Goal: Task Accomplishment & Management: Manage account settings

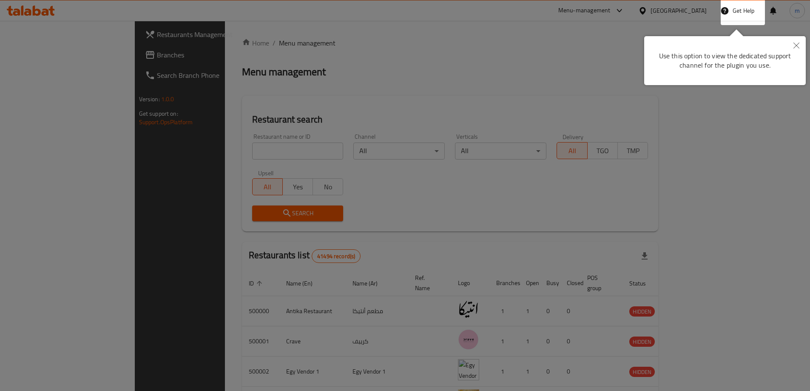
click at [798, 48] on icon "Close" at bounding box center [796, 46] width 6 height 6
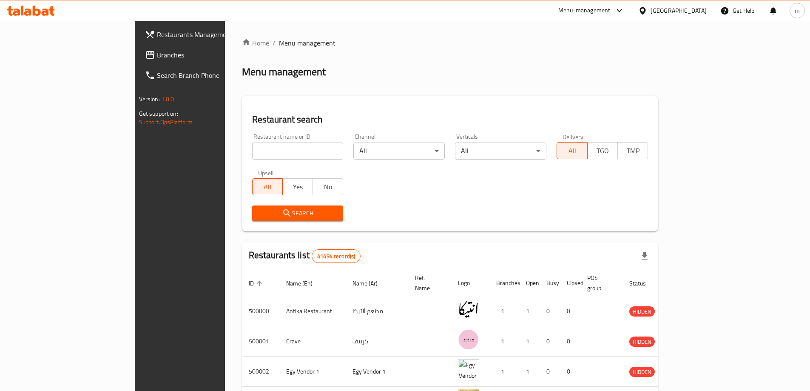
click at [704, 11] on div "Egypt" at bounding box center [679, 10] width 56 height 9
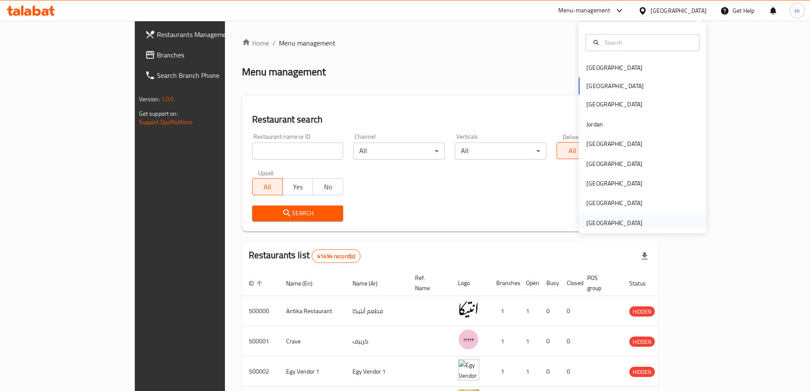
click at [605, 217] on div "[GEOGRAPHIC_DATA]" at bounding box center [615, 223] width 70 height 20
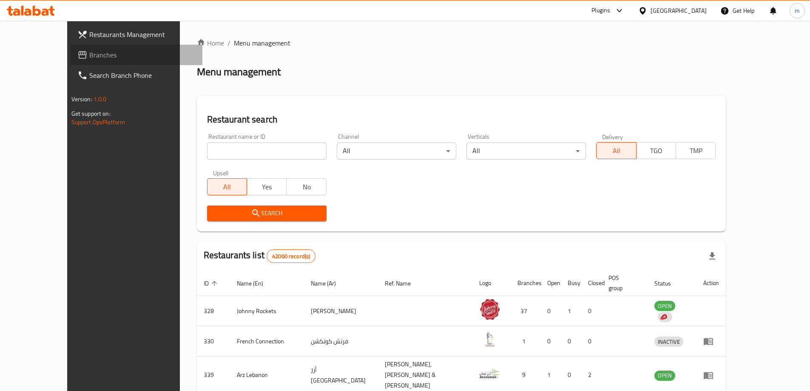
click at [89, 60] on span "Branches" at bounding box center [142, 55] width 106 height 10
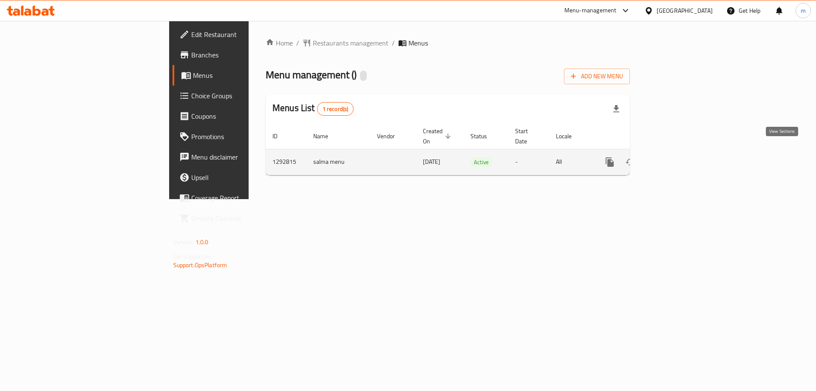
click at [676, 157] on icon "enhanced table" at bounding box center [671, 162] width 10 height 10
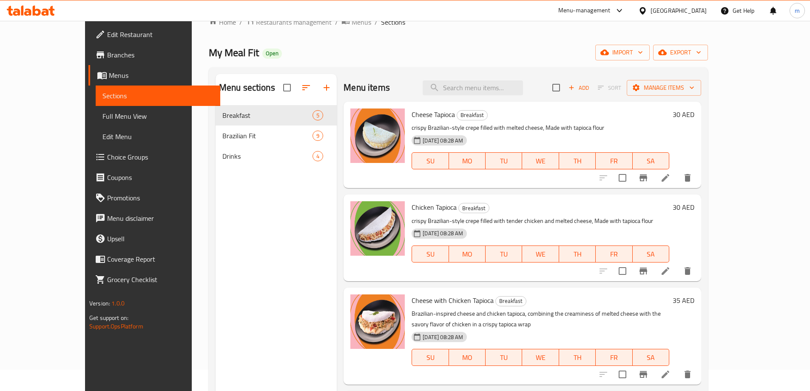
scroll to position [43, 0]
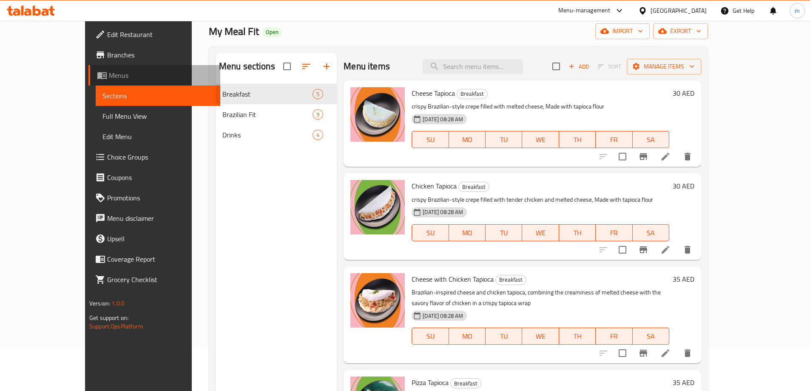
click at [109, 76] on span "Menus" at bounding box center [161, 75] width 105 height 10
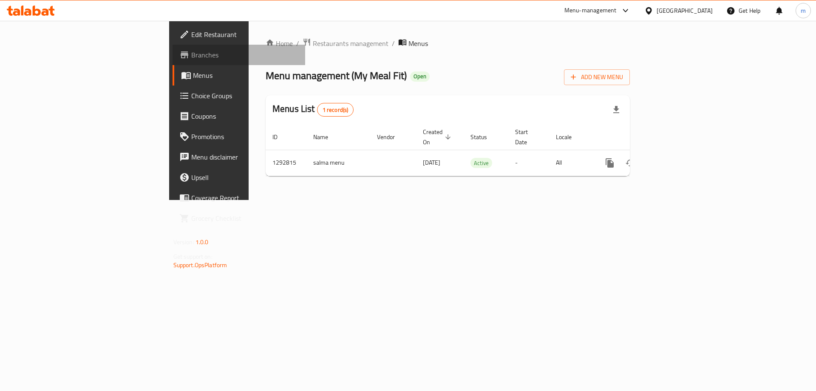
click at [191, 56] on span "Branches" at bounding box center [245, 55] width 108 height 10
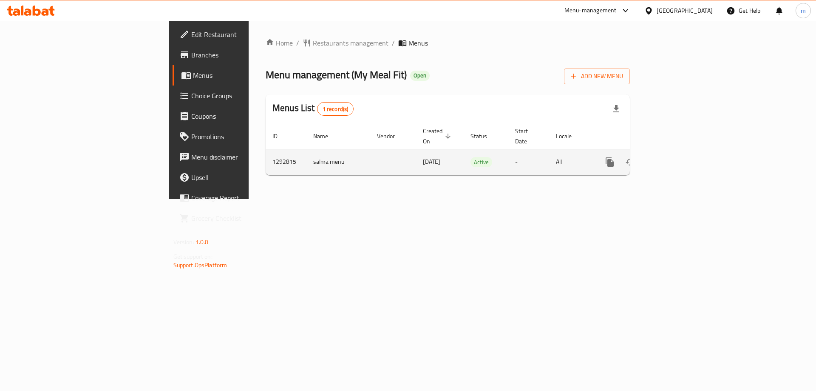
click at [676, 157] on icon "enhanced table" at bounding box center [671, 162] width 10 height 10
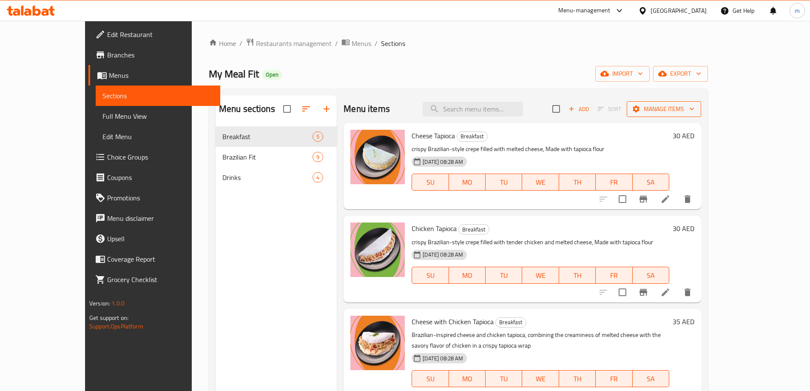
click at [696, 107] on icon "button" at bounding box center [692, 109] width 9 height 9
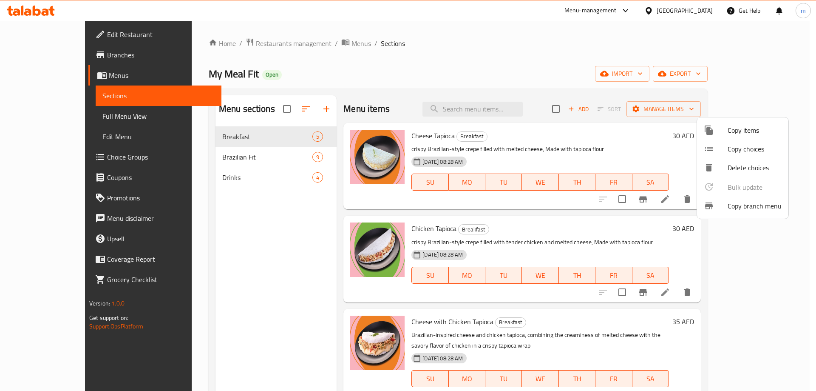
click at [760, 203] on span "Copy branch menu" at bounding box center [755, 206] width 54 height 10
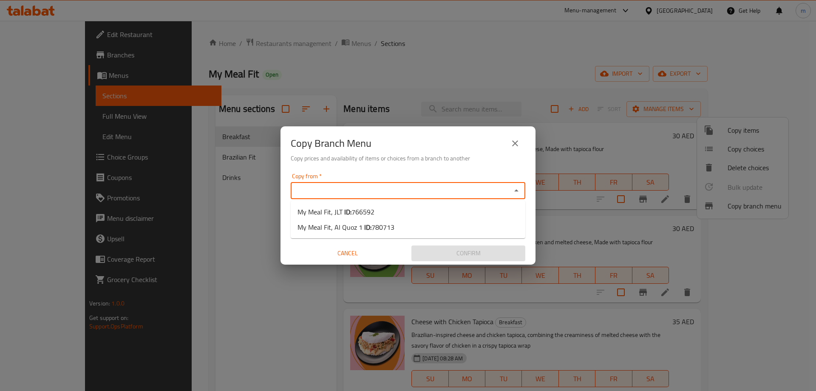
click at [330, 191] on input "Copy from   *" at bounding box center [401, 191] width 216 height 12
click at [515, 151] on button "close" at bounding box center [515, 143] width 20 height 20
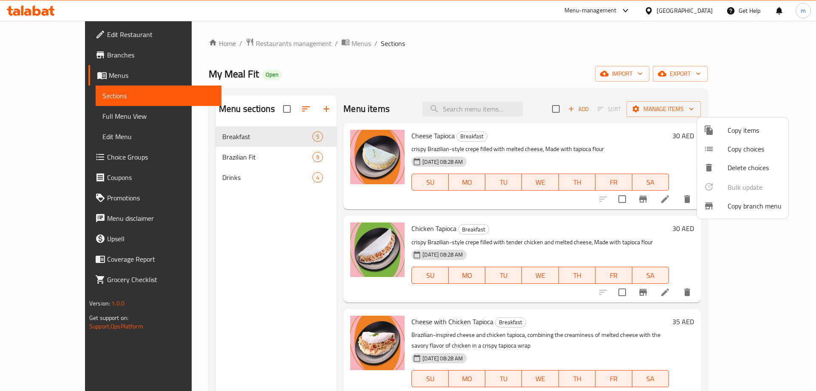
drag, startPoint x: 55, startPoint y: 56, endPoint x: 62, endPoint y: 64, distance: 11.2
click at [55, 56] on div at bounding box center [408, 195] width 816 height 391
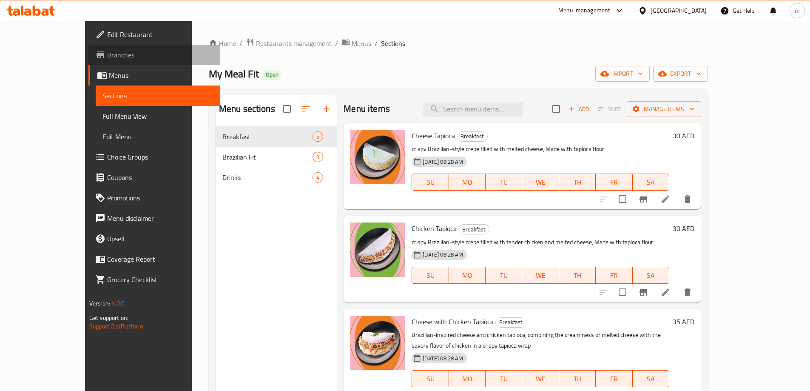
click at [107, 55] on span "Branches" at bounding box center [160, 55] width 106 height 10
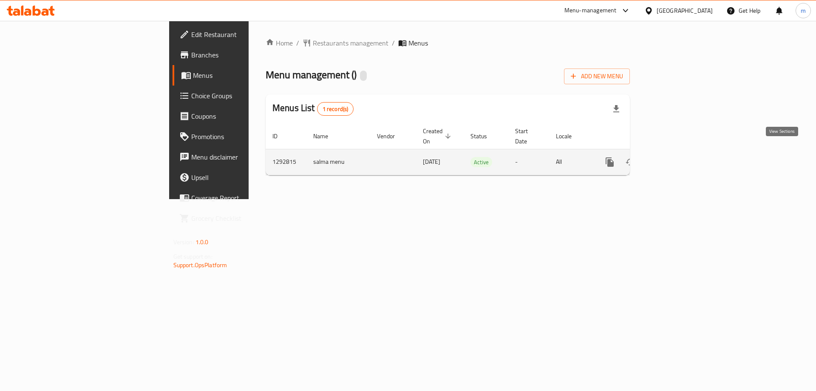
click at [676, 157] on icon "enhanced table" at bounding box center [671, 162] width 10 height 10
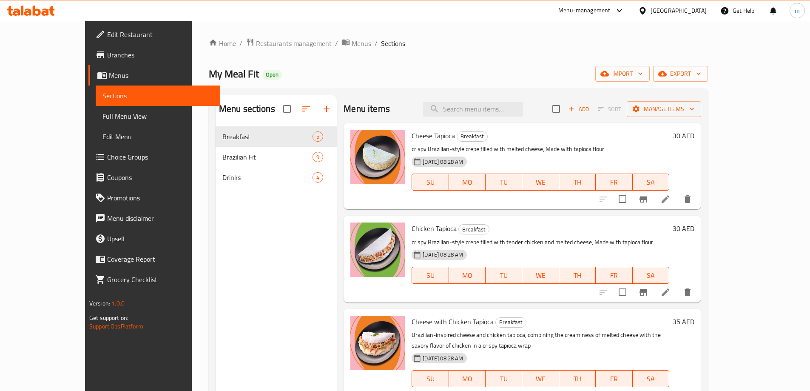
click at [107, 58] on span "Branches" at bounding box center [160, 55] width 106 height 10
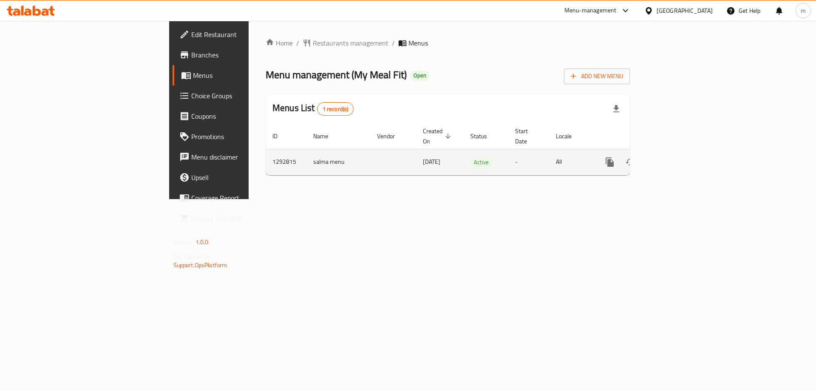
click at [676, 157] on icon "enhanced table" at bounding box center [671, 162] width 10 height 10
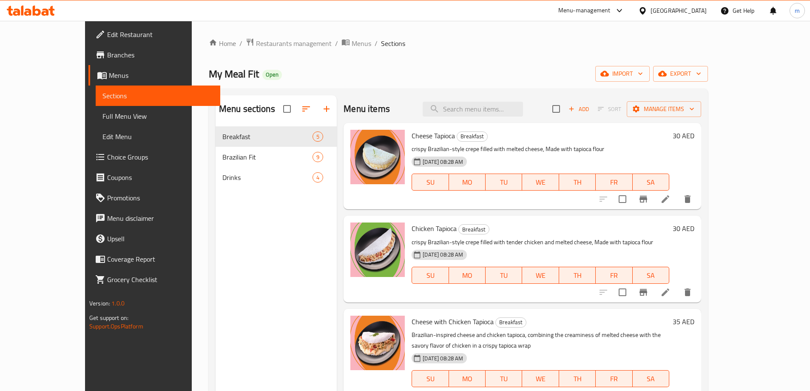
click at [88, 60] on link "Branches" at bounding box center [154, 55] width 132 height 20
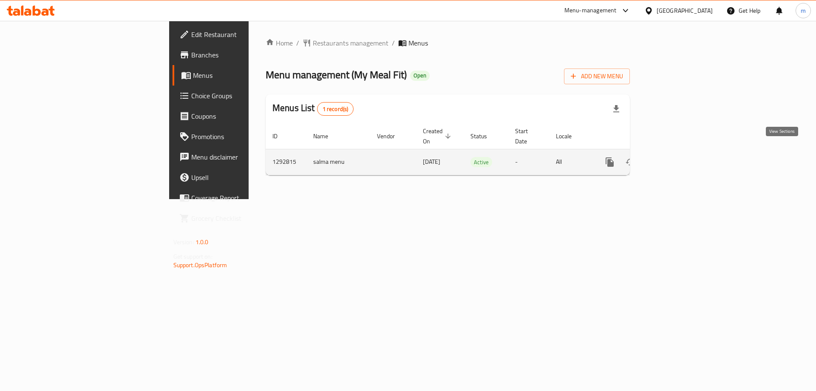
click at [675, 158] on icon "enhanced table" at bounding box center [672, 162] width 8 height 8
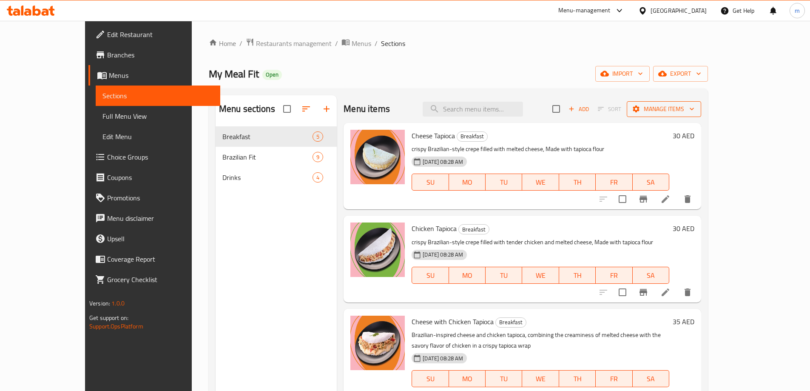
click at [701, 108] on button "Manage items" at bounding box center [664, 109] width 74 height 16
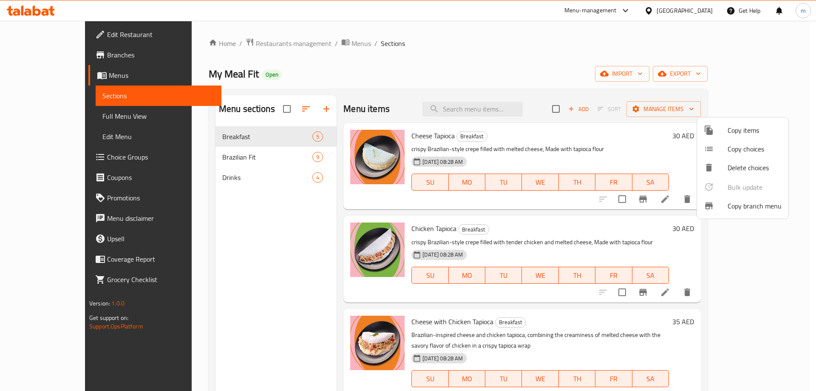
click at [748, 210] on span "Copy branch menu" at bounding box center [755, 206] width 54 height 10
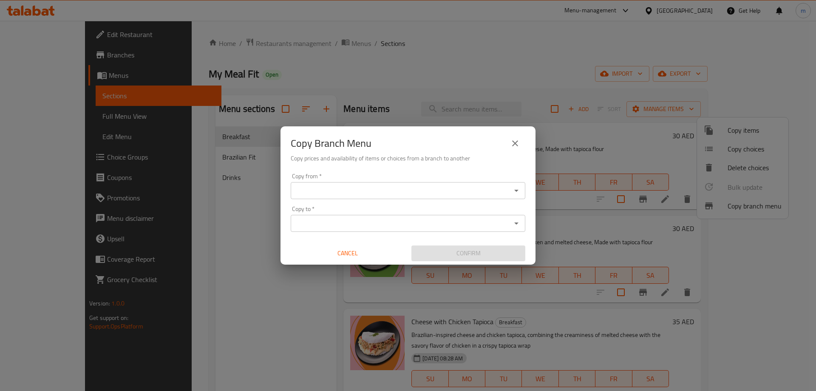
click at [313, 195] on input "Copy from   *" at bounding box center [401, 191] width 216 height 12
click at [318, 197] on div "Copy from *" at bounding box center [408, 190] width 235 height 17
click at [511, 191] on button "Open" at bounding box center [517, 191] width 12 height 12
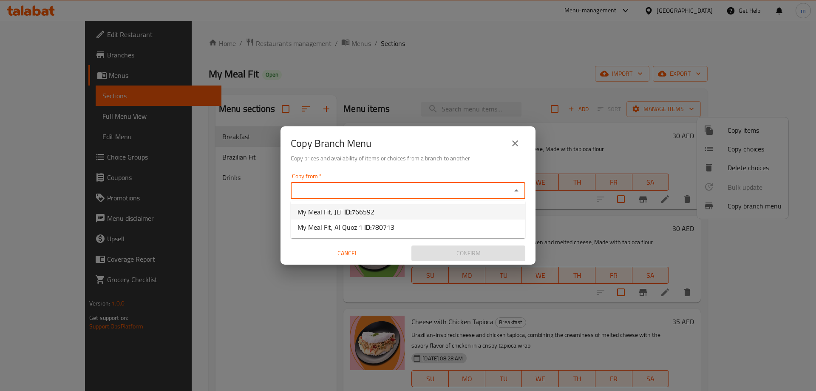
click at [360, 207] on span "766592" at bounding box center [363, 211] width 23 height 13
type input "My Meal Fit, JLT"
click at [486, 230] on div "Copy to *" at bounding box center [408, 223] width 235 height 17
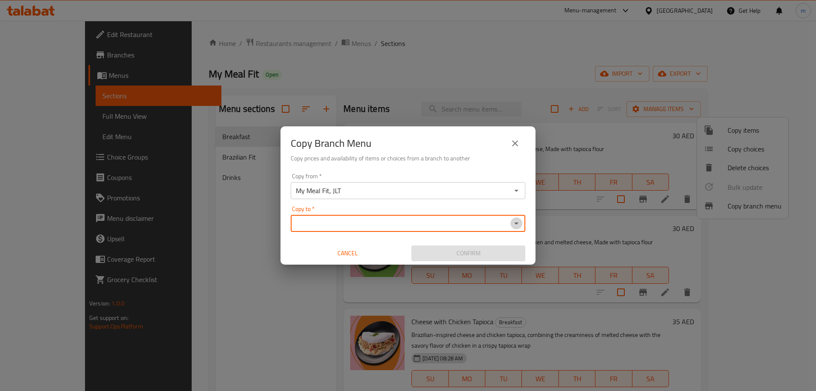
click at [520, 226] on icon "Open" at bounding box center [517, 223] width 10 height 10
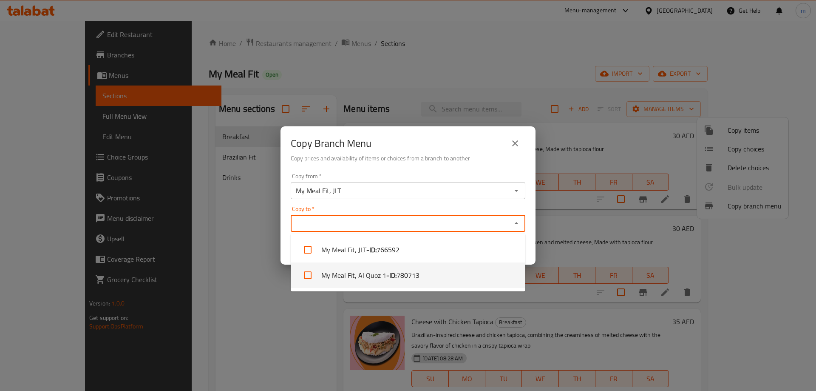
click at [411, 272] on span "780713" at bounding box center [408, 275] width 23 height 10
checkbox input "true"
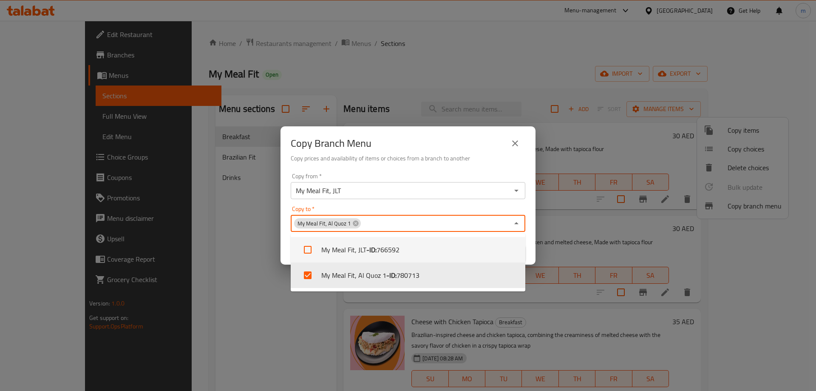
click at [447, 203] on div "Copy from   * My Meal Fit, JLT Copy from * Copy to   * My Meal Fit, Al Quoz 1 C…" at bounding box center [408, 217] width 255 height 95
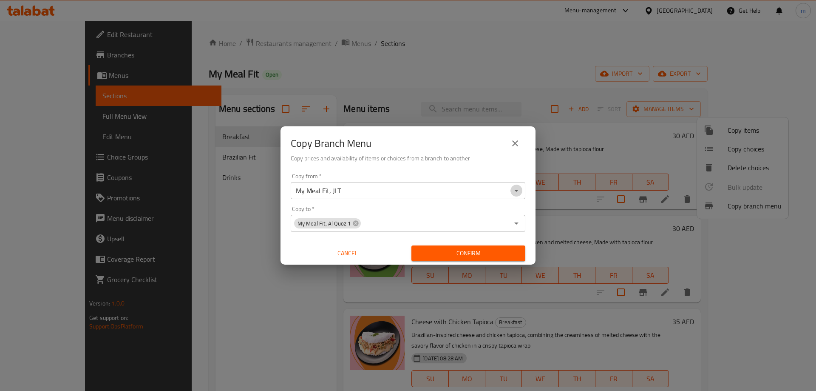
click at [517, 190] on icon "Open" at bounding box center [516, 191] width 4 height 2
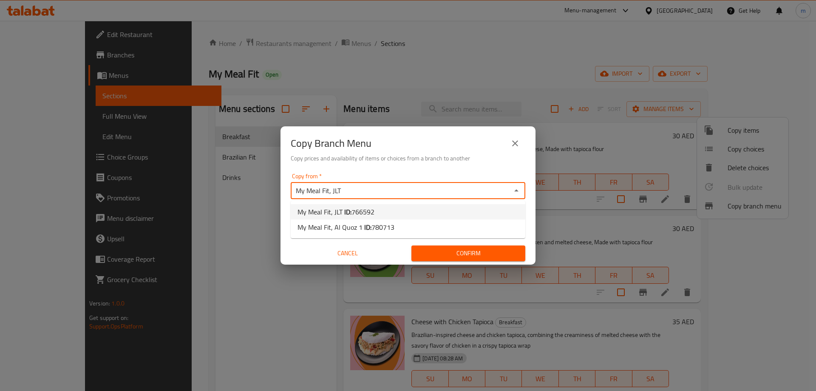
type input "7"
click at [484, 208] on li "My Meal Fit, JLT ID: 766592" at bounding box center [408, 211] width 235 height 15
type input "My Meal Fit, JLT"
click at [518, 191] on icon "Open" at bounding box center [517, 190] width 10 height 10
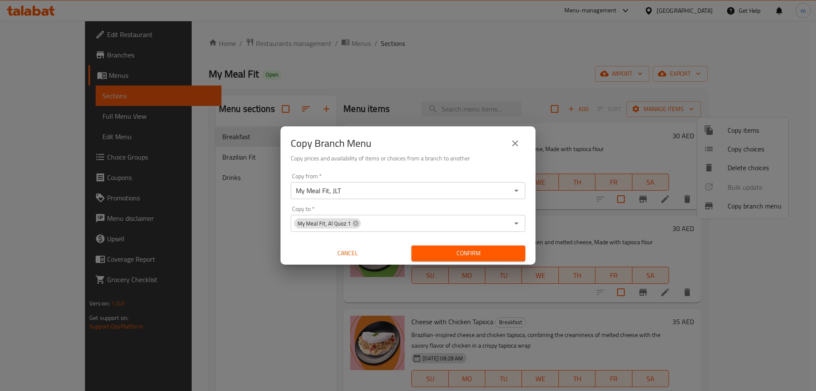
click at [188, 313] on div "Copy Branch Menu Copy prices and availability of items or choices from a branch…" at bounding box center [408, 195] width 816 height 391
click at [439, 254] on span "Confirm" at bounding box center [468, 253] width 100 height 11
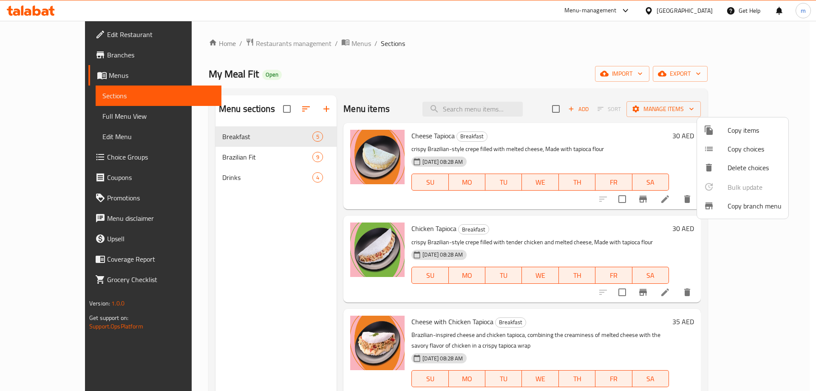
click at [148, 188] on div at bounding box center [408, 195] width 816 height 391
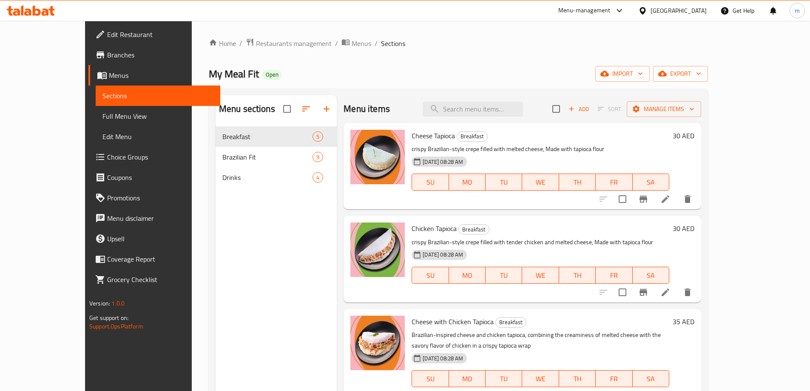
click at [102, 120] on span "Full Menu View" at bounding box center [157, 116] width 111 height 10
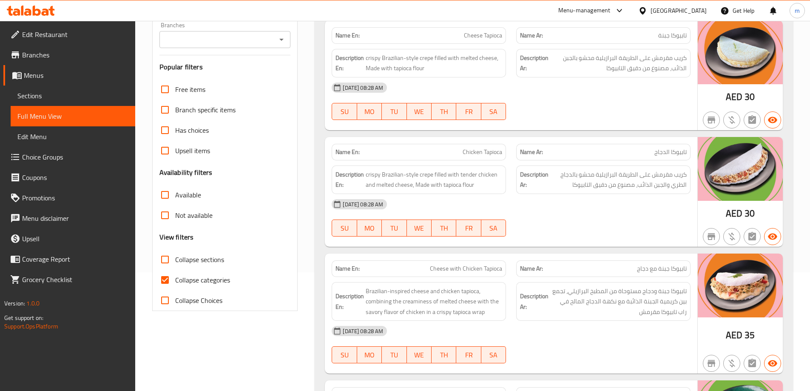
scroll to position [128, 0]
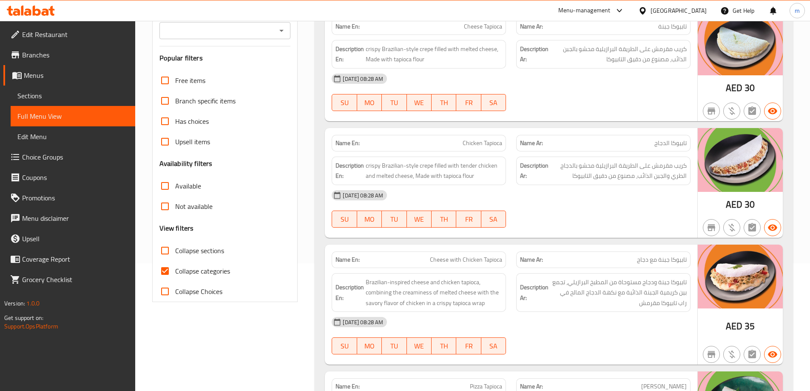
click at [219, 270] on span "Collapse categories" at bounding box center [202, 271] width 55 height 10
click at [175, 270] on input "Collapse categories" at bounding box center [165, 271] width 20 height 20
checkbox input "false"
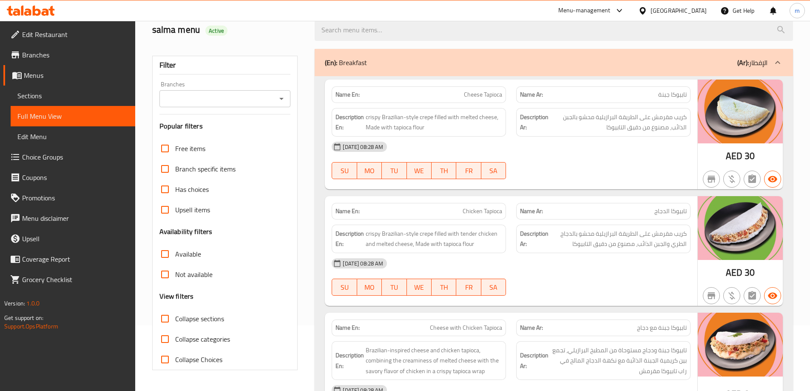
scroll to position [0, 0]
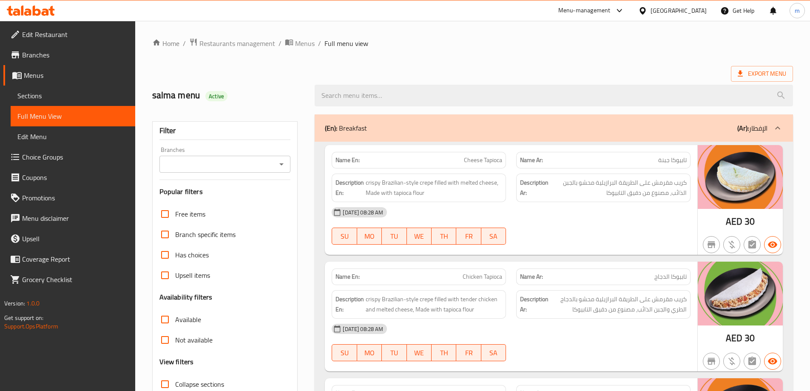
click at [59, 60] on span "Branches" at bounding box center [75, 55] width 106 height 10
